Goal: Task Accomplishment & Management: Manage account settings

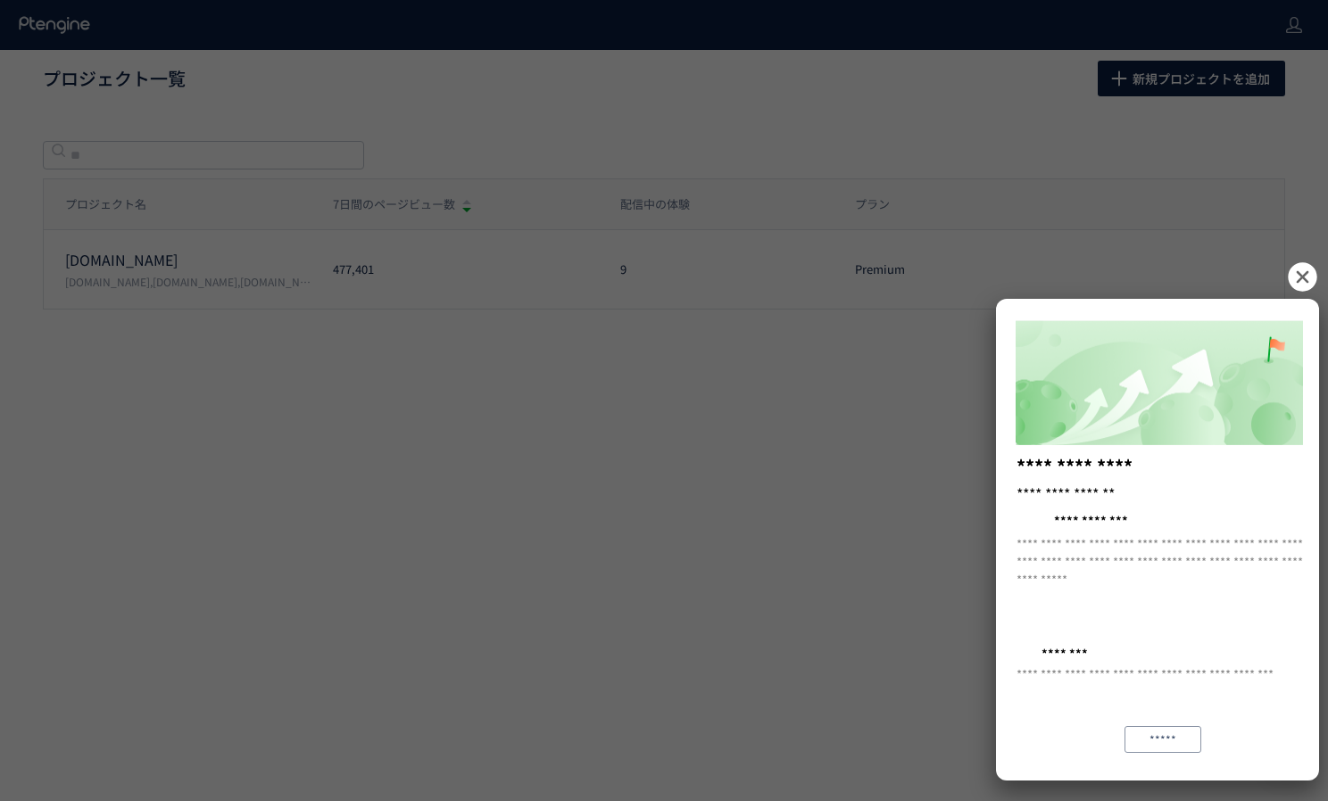
click at [1303, 274] on icon at bounding box center [1302, 276] width 29 height 29
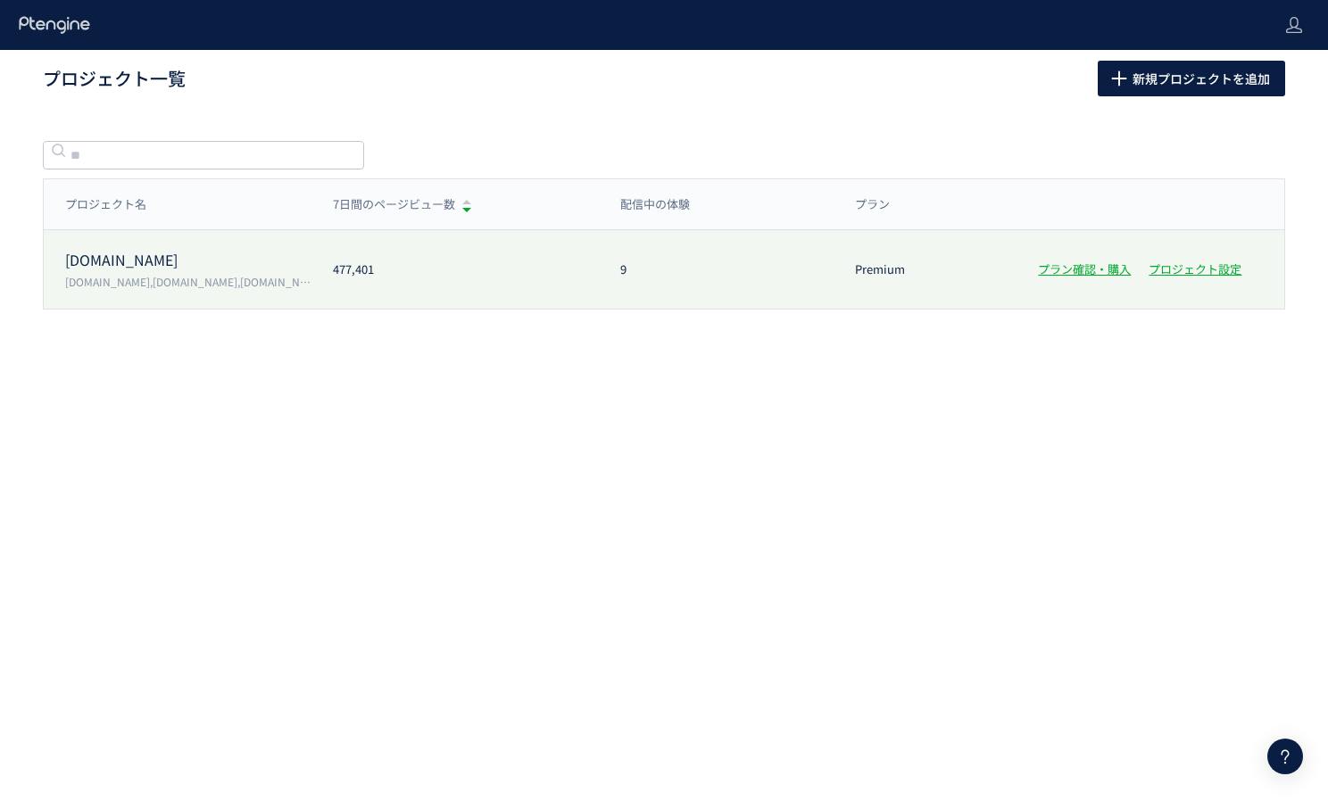
click at [143, 284] on p "[DOMAIN_NAME],[DOMAIN_NAME],[DOMAIN_NAME][URL][DOMAIN_NAME]" at bounding box center [188, 281] width 246 height 15
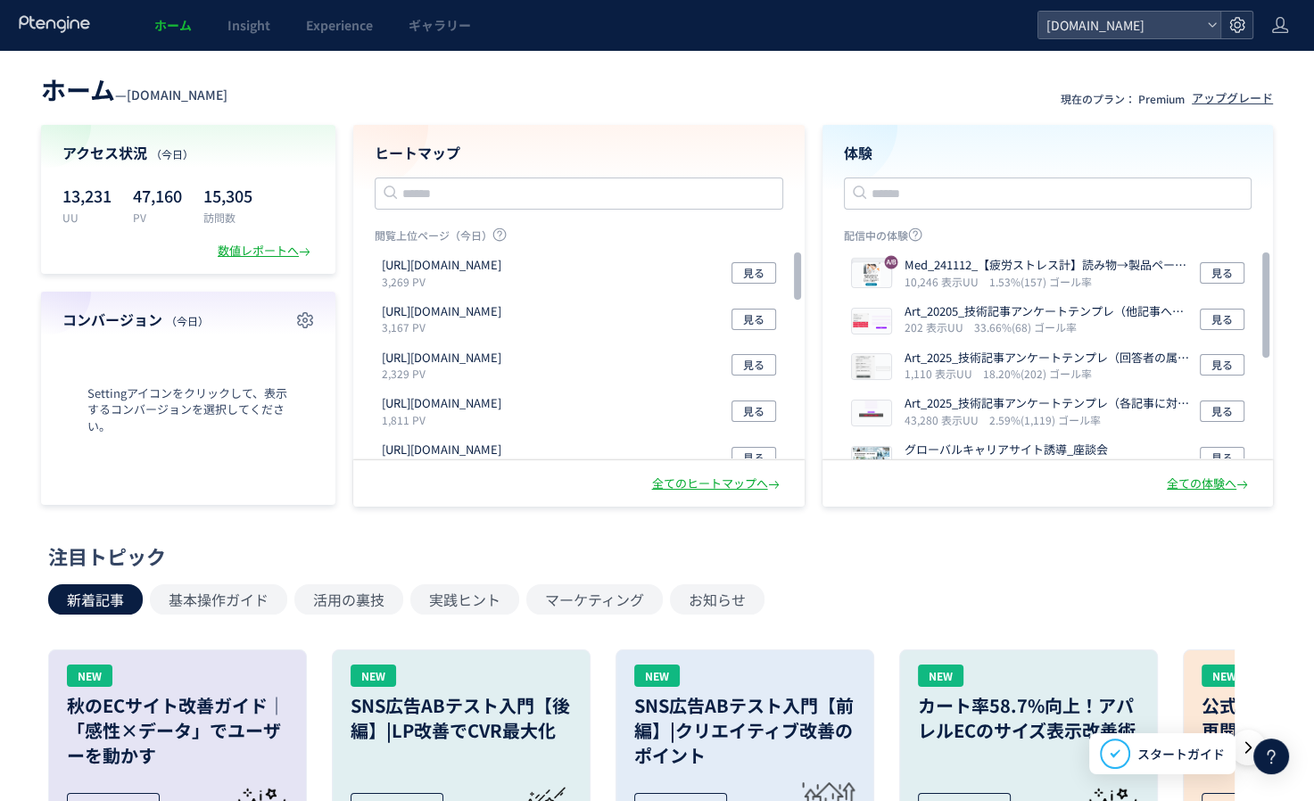
click at [1237, 21] on icon at bounding box center [1238, 25] width 18 height 18
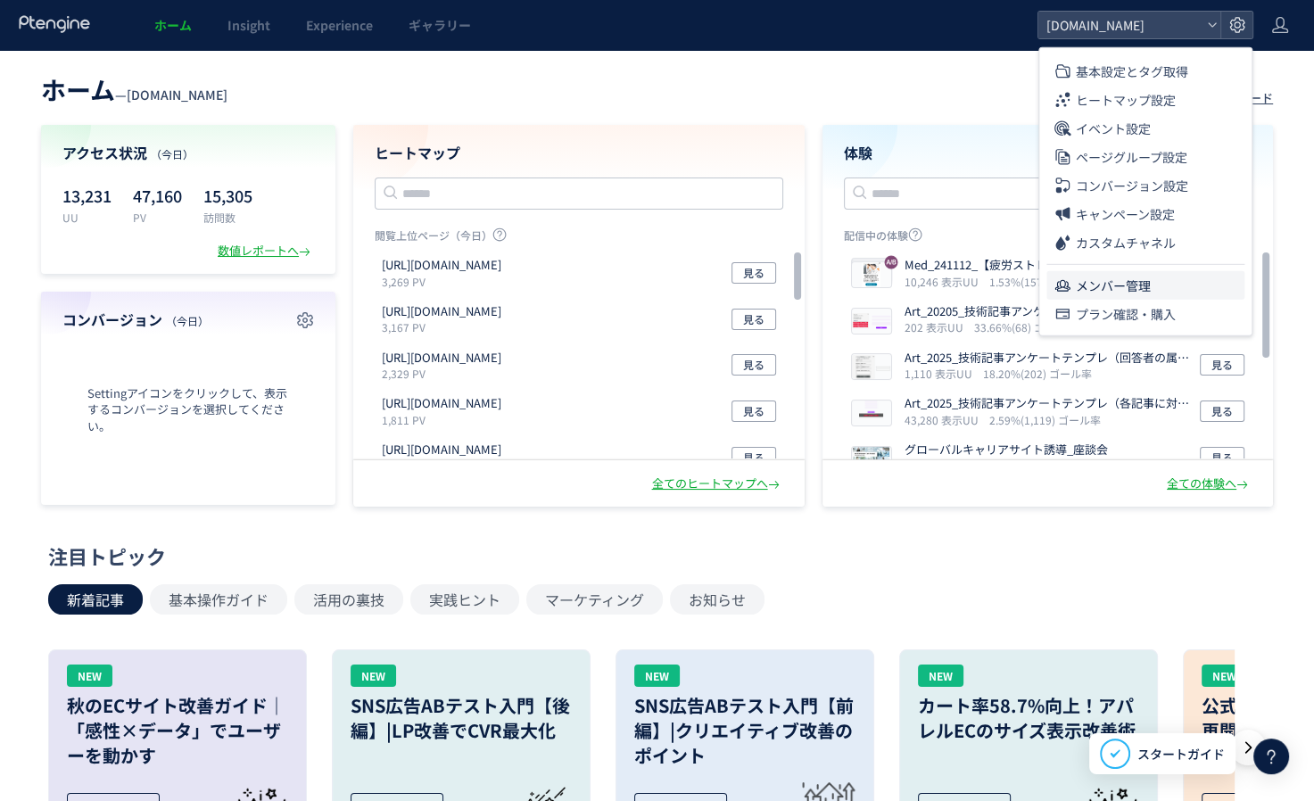
click at [1098, 279] on span "メンバー管理" at bounding box center [1113, 285] width 75 height 29
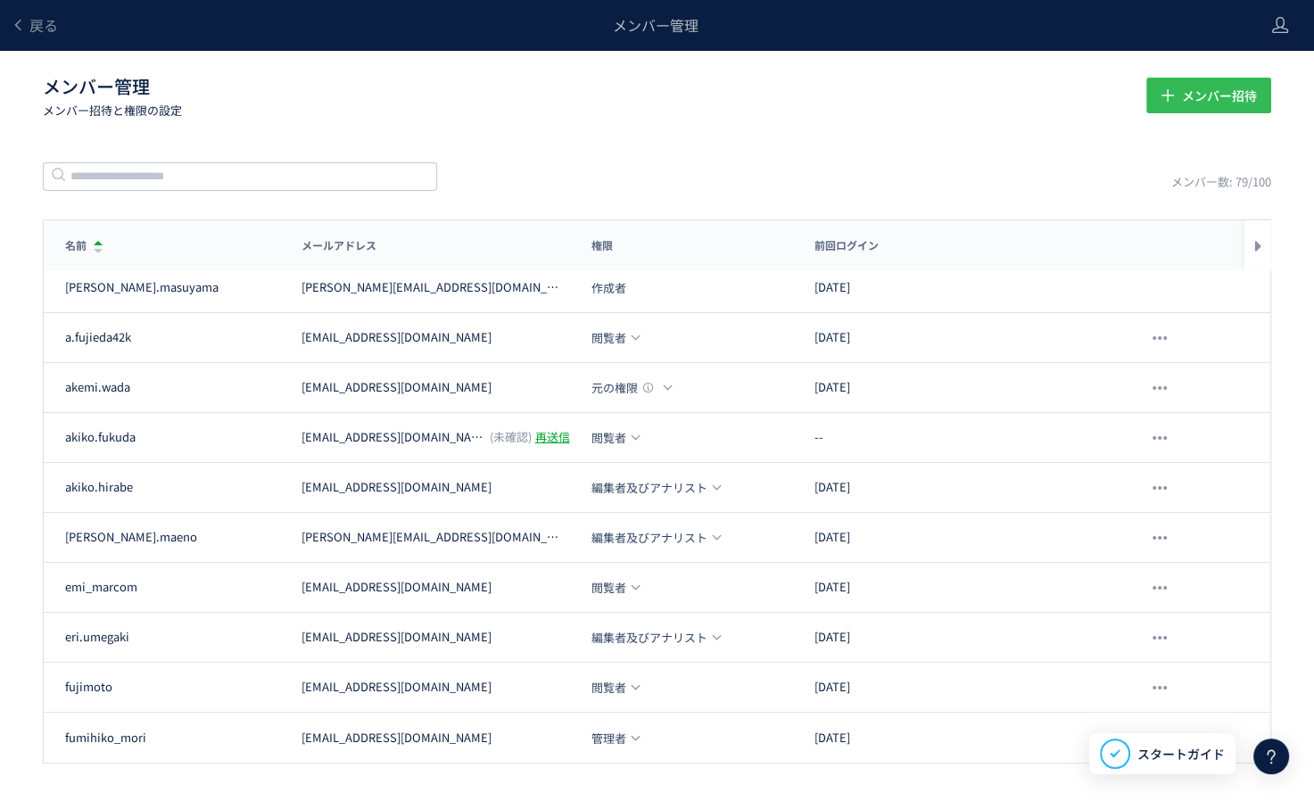
click at [1213, 96] on span "メンバー招待" at bounding box center [1218, 96] width 75 height 36
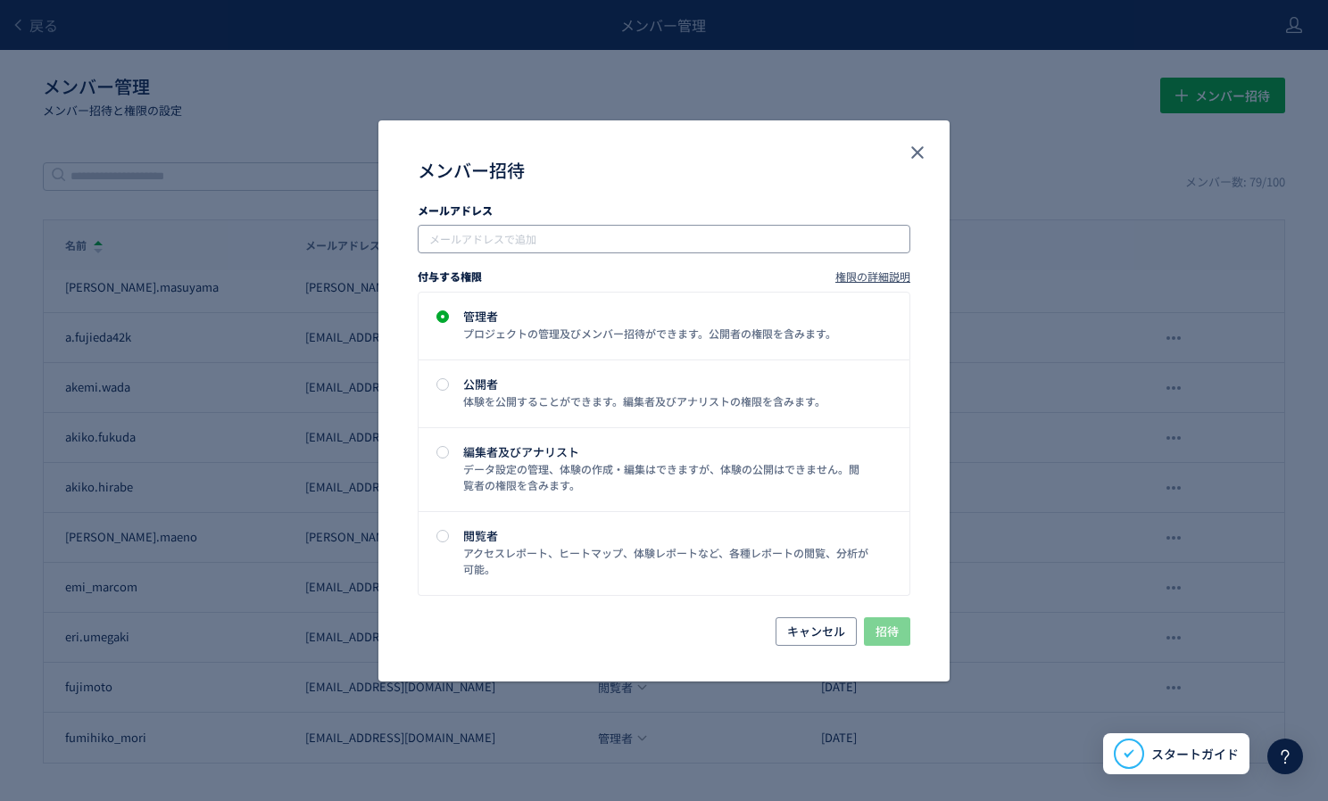
click at [509, 243] on input "メンバー招待" at bounding box center [666, 238] width 478 height 21
paste input "**********"
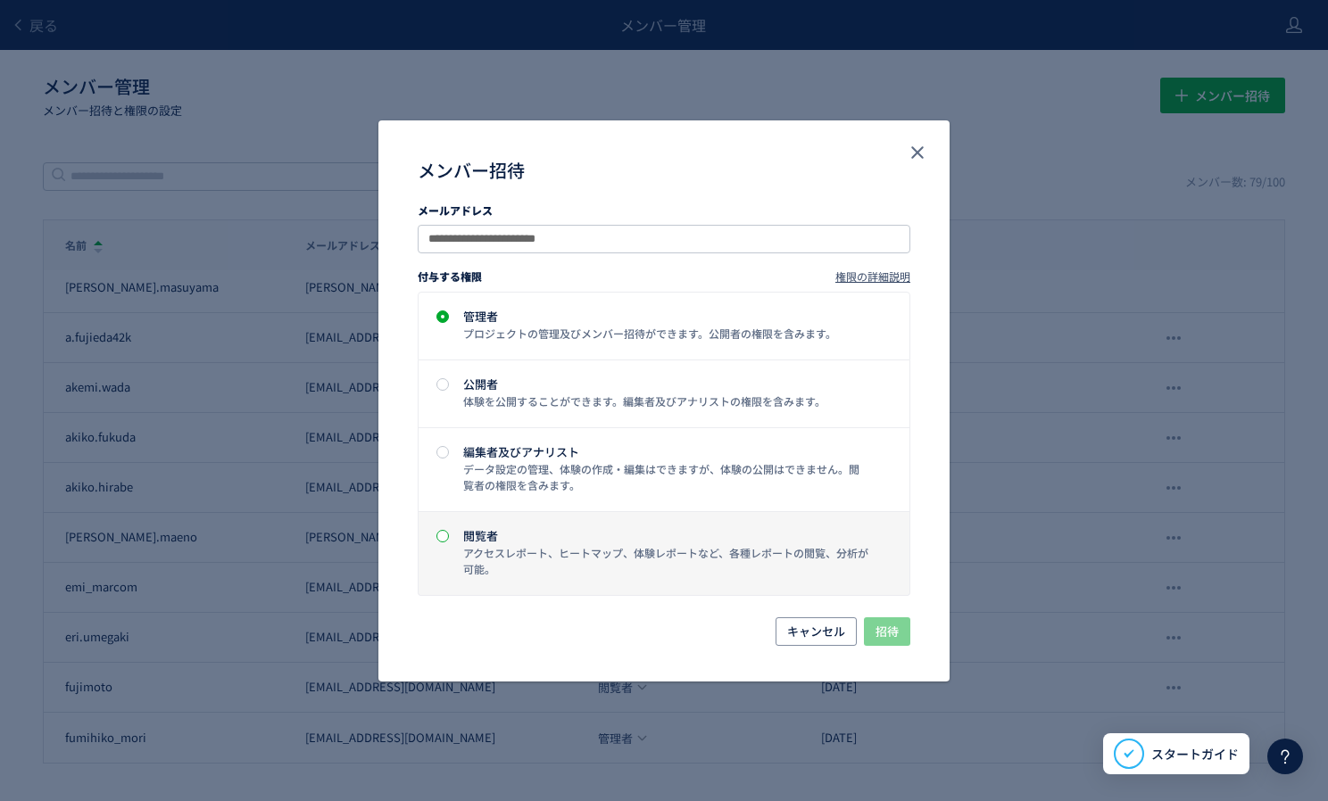
type input "**********"
click at [444, 535] on span "メンバー招待" at bounding box center [442, 536] width 12 height 12
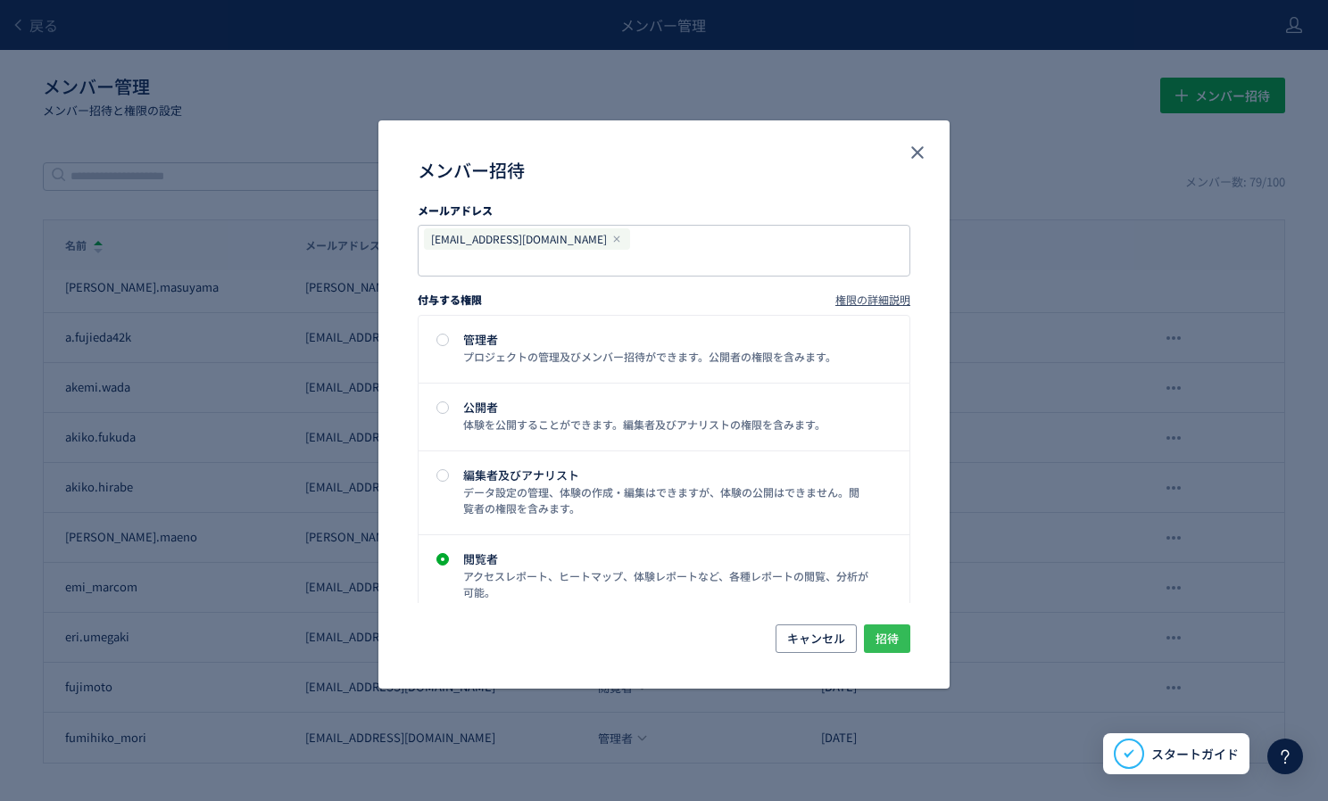
click at [887, 632] on span "招待" at bounding box center [886, 639] width 23 height 29
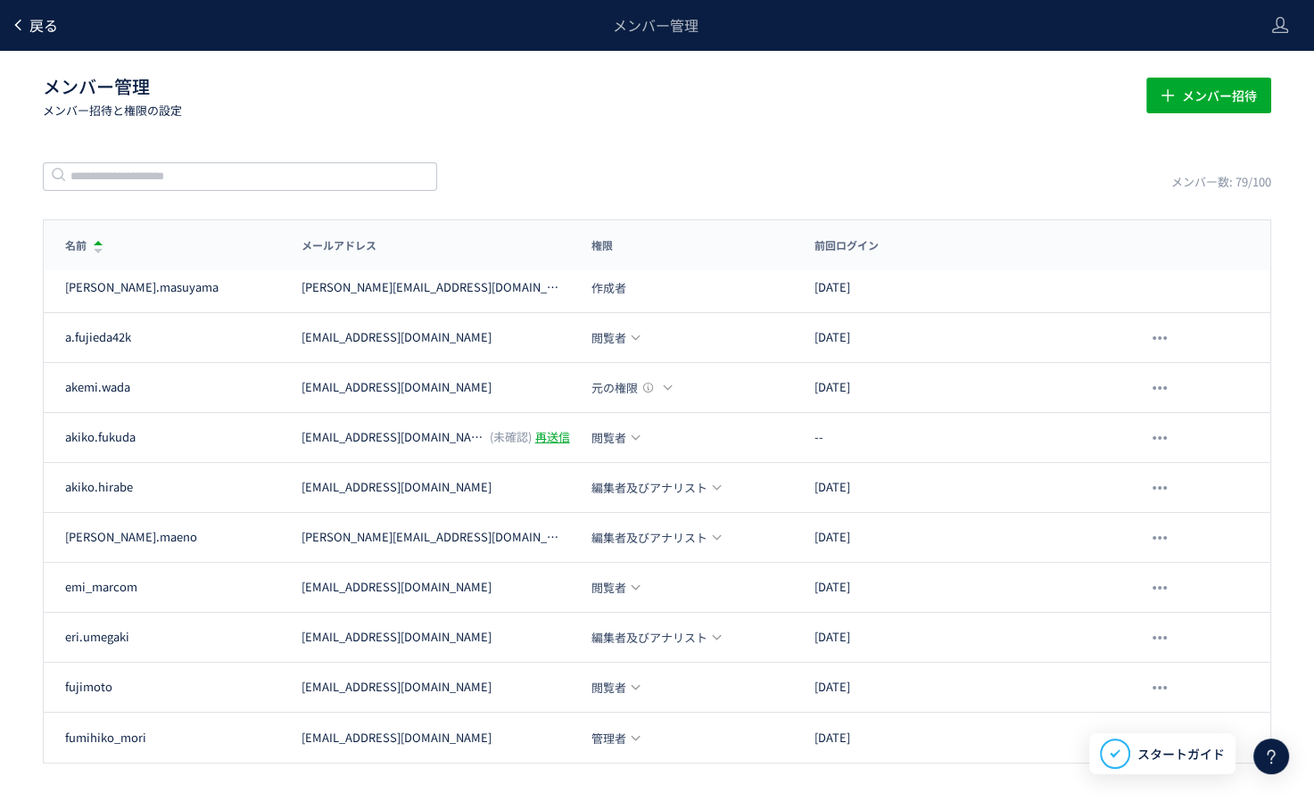
click at [36, 21] on span "戻る" at bounding box center [43, 24] width 29 height 21
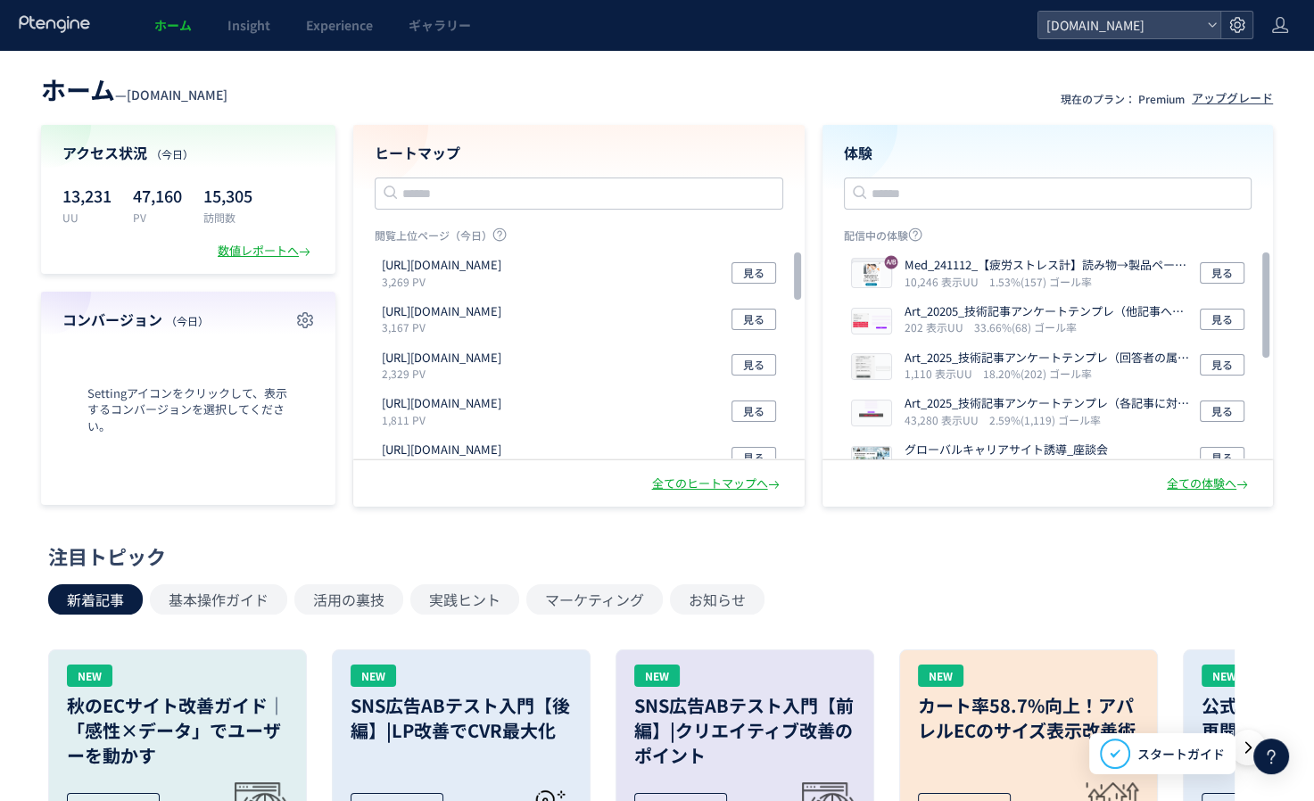
click at [1235, 25] on icon at bounding box center [1238, 25] width 18 height 18
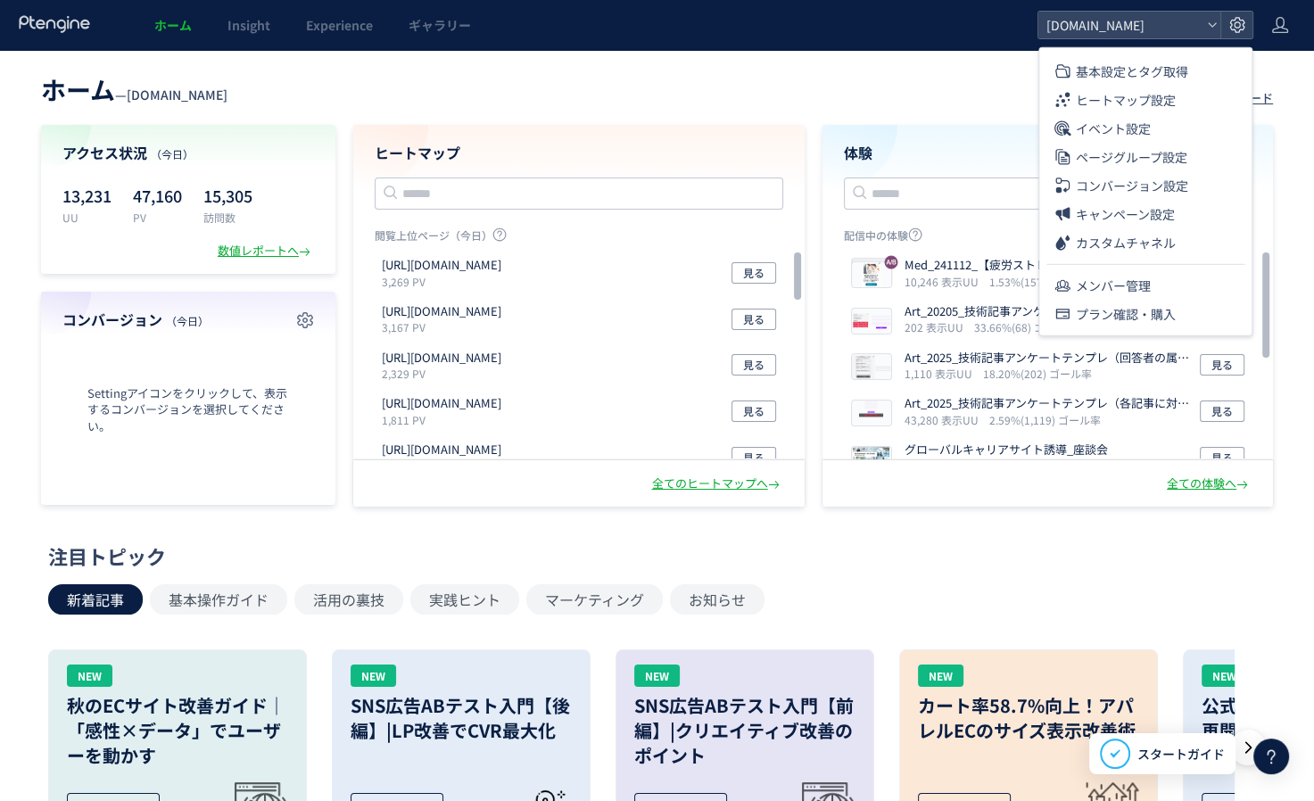
click at [775, 112] on div "ホーム — [DOMAIN_NAME] 現在のプラン： Premium アップグレード アクセス状況 （今日） 13,231 UU 47,160 PV 15,…" at bounding box center [657, 287] width 1314 height 439
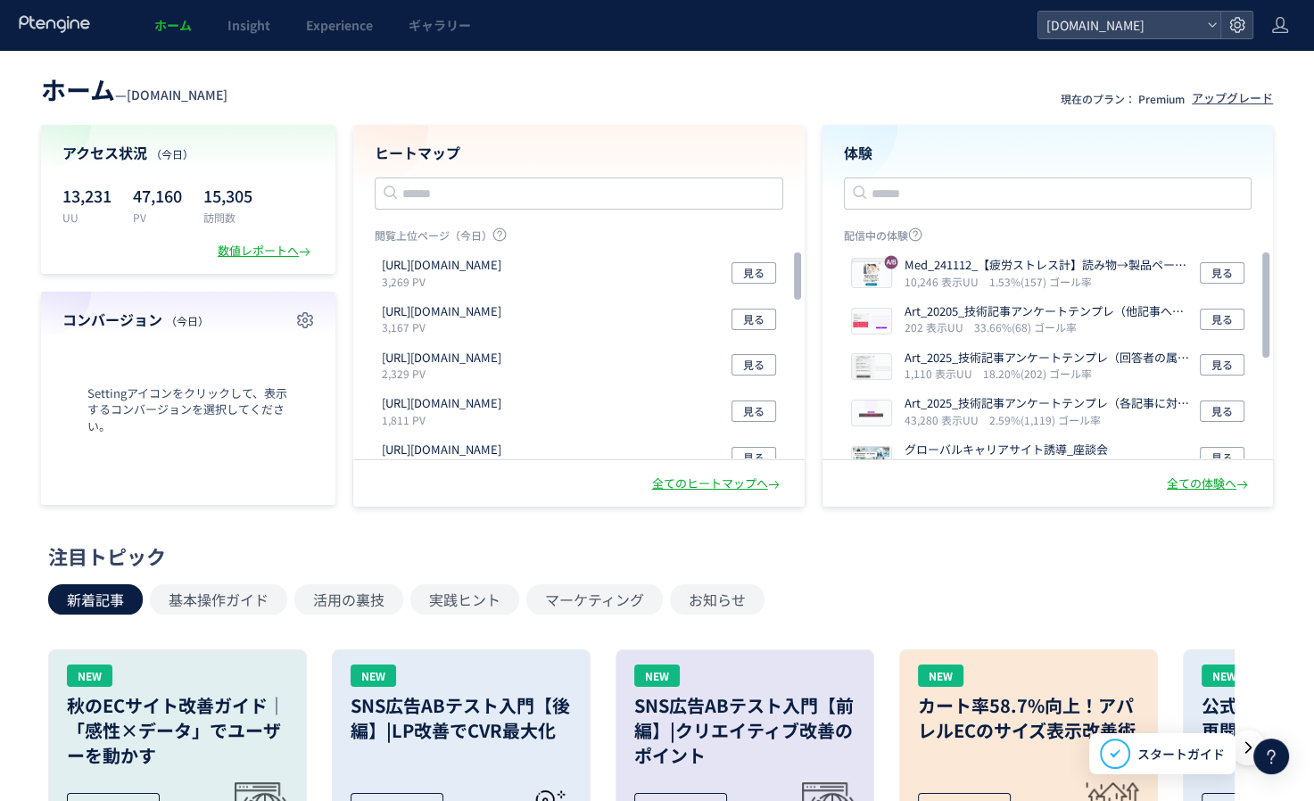
drag, startPoint x: 1323, startPoint y: 52, endPoint x: 632, endPoint y: 97, distance: 693.0
click at [632, 97] on header "ホーム — [DOMAIN_NAME] 現在のプラン： Premium アップグレード" at bounding box center [657, 87] width 1232 height 39
